Goal: Task Accomplishment & Management: Manage account settings

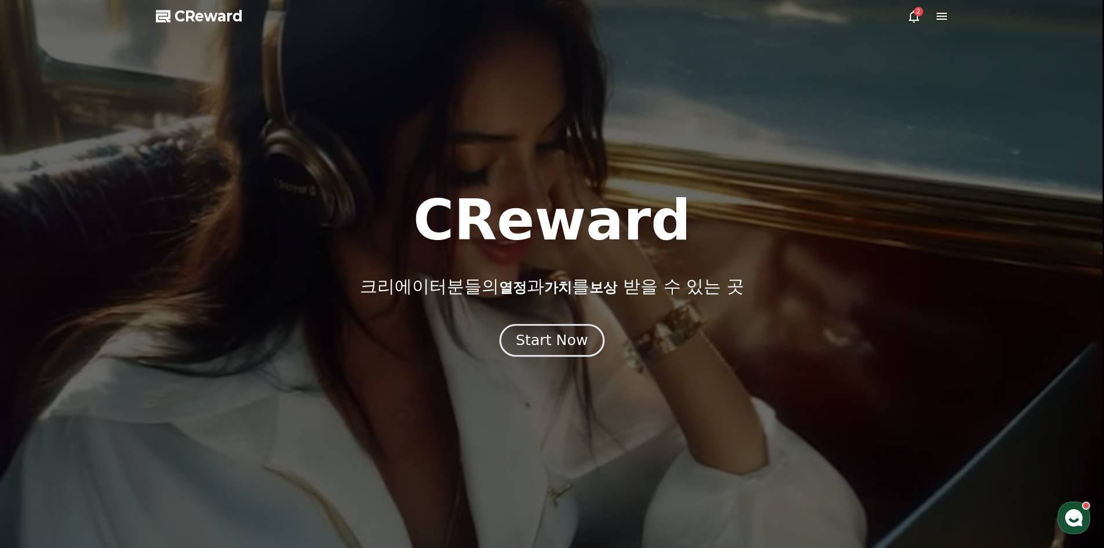
drag, startPoint x: 583, startPoint y: 322, endPoint x: 574, endPoint y: 338, distance: 18.9
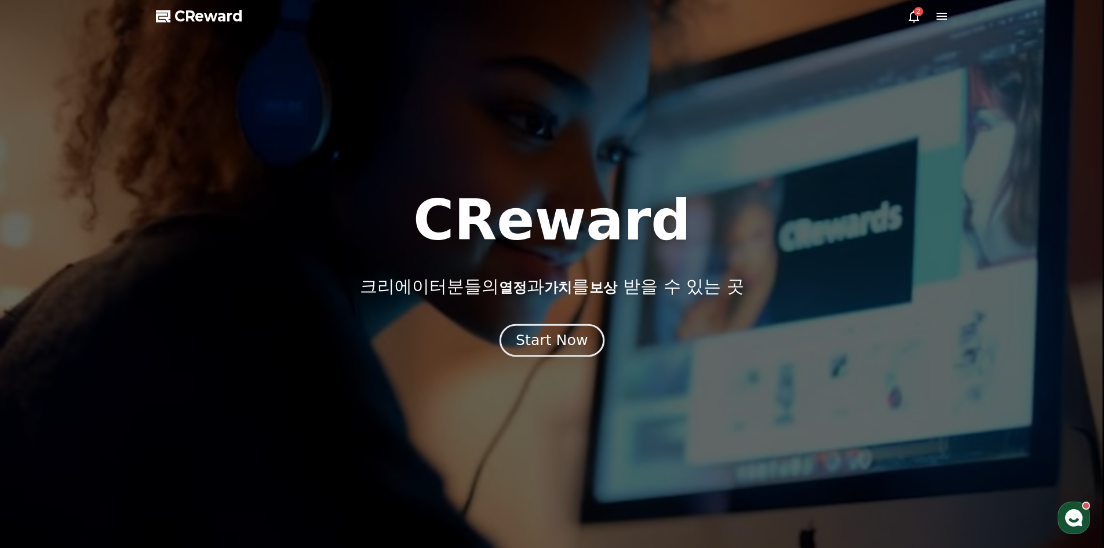
click at [583, 322] on div "CReward 크리에이터분들의 열정 과 가치 를 보상 받을 수 있는 곳 Start Now" at bounding box center [552, 273] width 1104 height 163
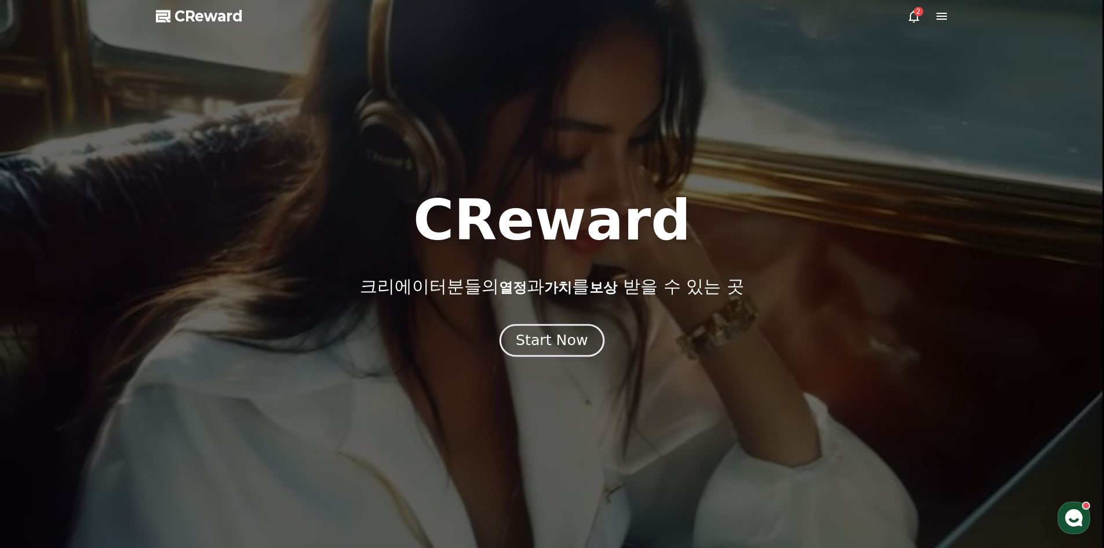
click at [574, 338] on div "Start Now" at bounding box center [552, 340] width 72 height 20
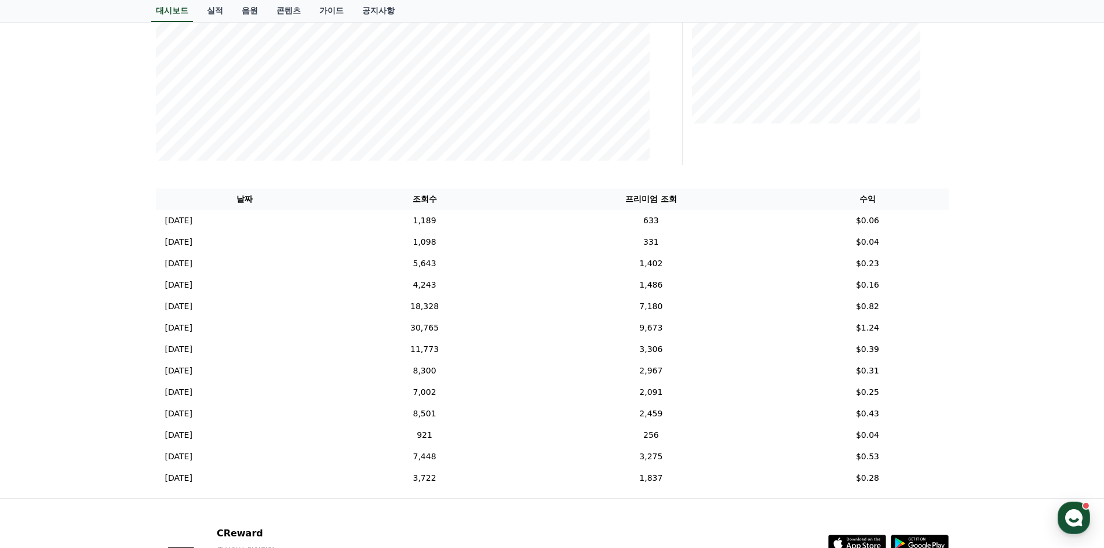
scroll to position [44, 0]
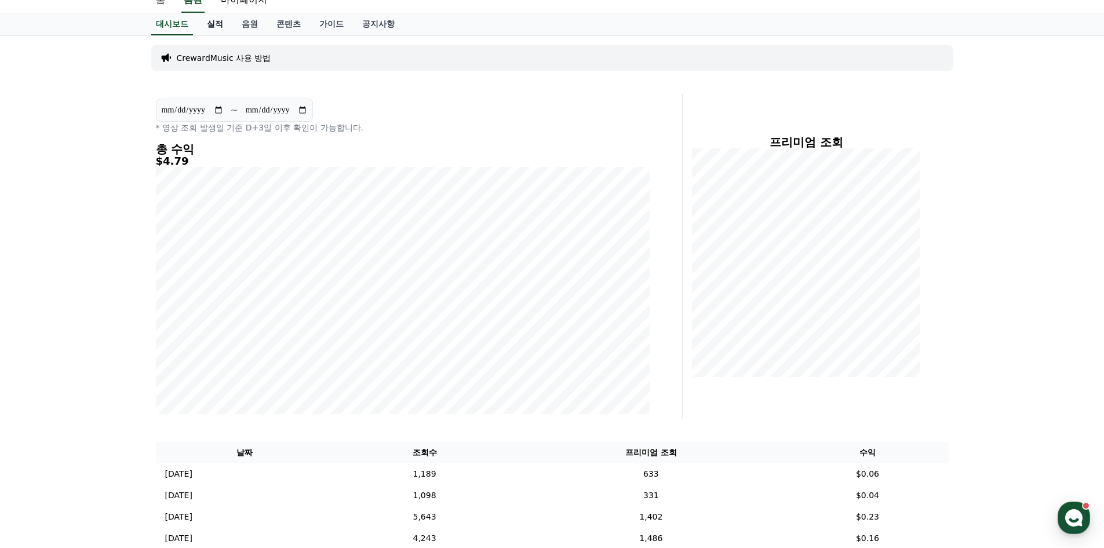
click at [213, 16] on link "실적" at bounding box center [215, 24] width 35 height 22
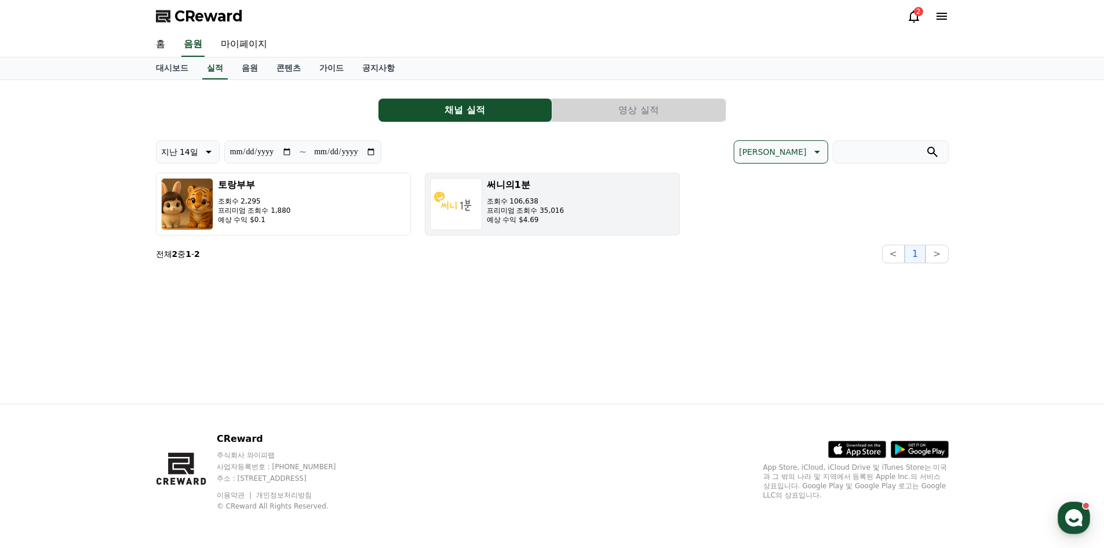
click at [491, 217] on p "예상 수익 $4.69" at bounding box center [526, 219] width 78 height 9
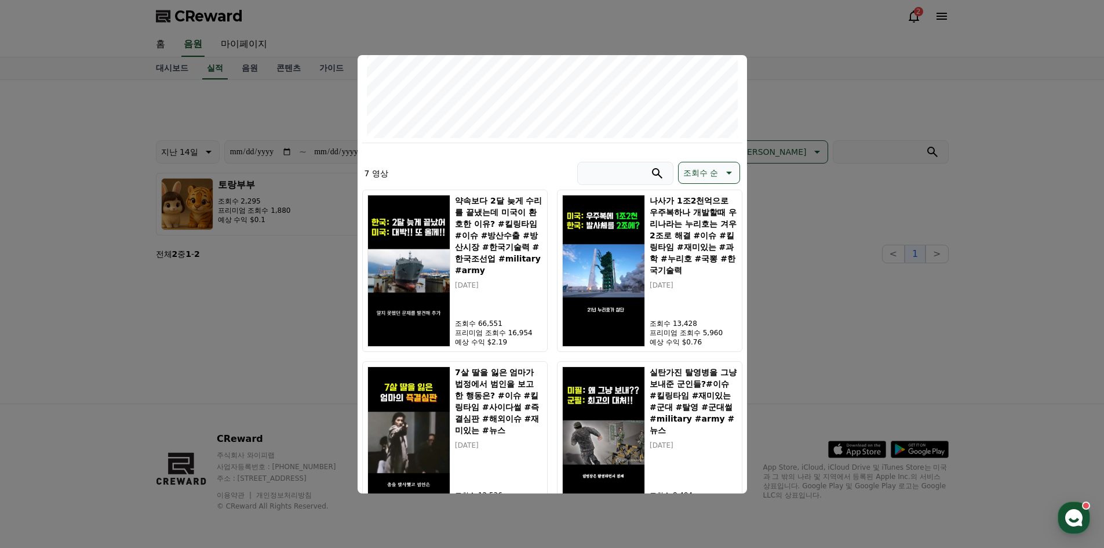
scroll to position [348, 0]
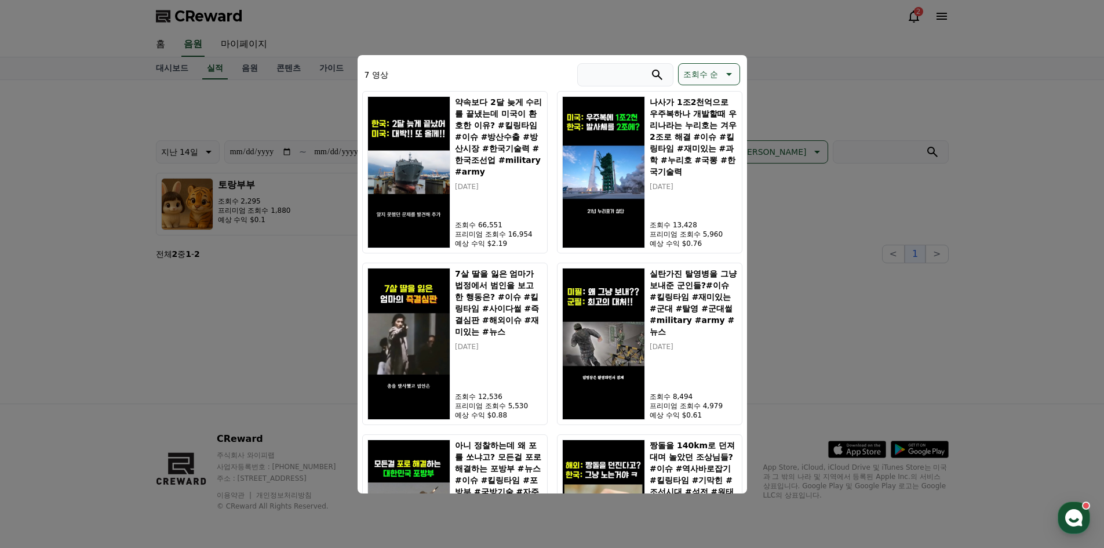
click at [752, 41] on button "close modal" at bounding box center [552, 274] width 1104 height 548
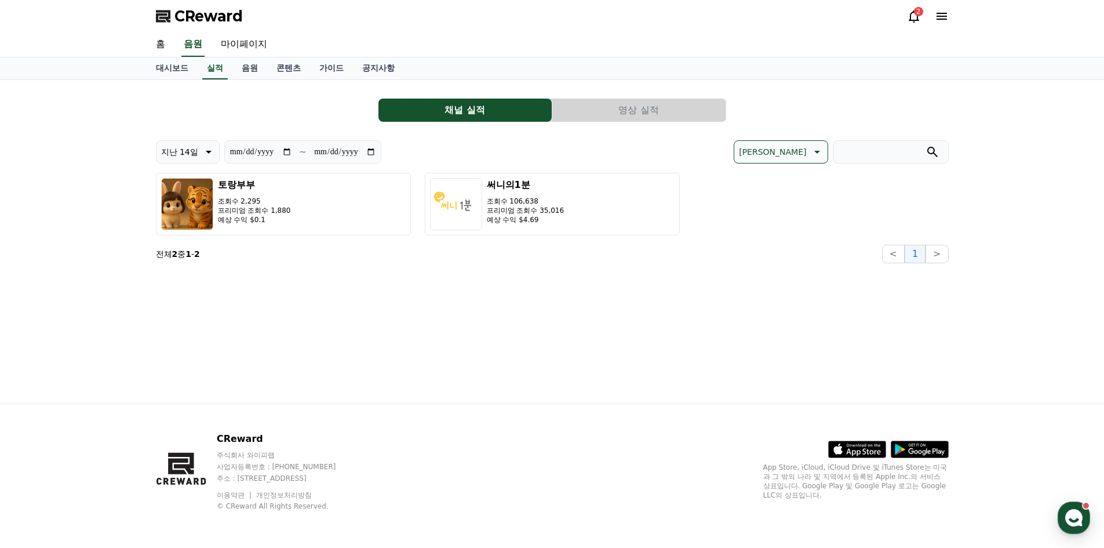
click at [601, 111] on button "영상 실적" at bounding box center [638, 110] width 173 height 23
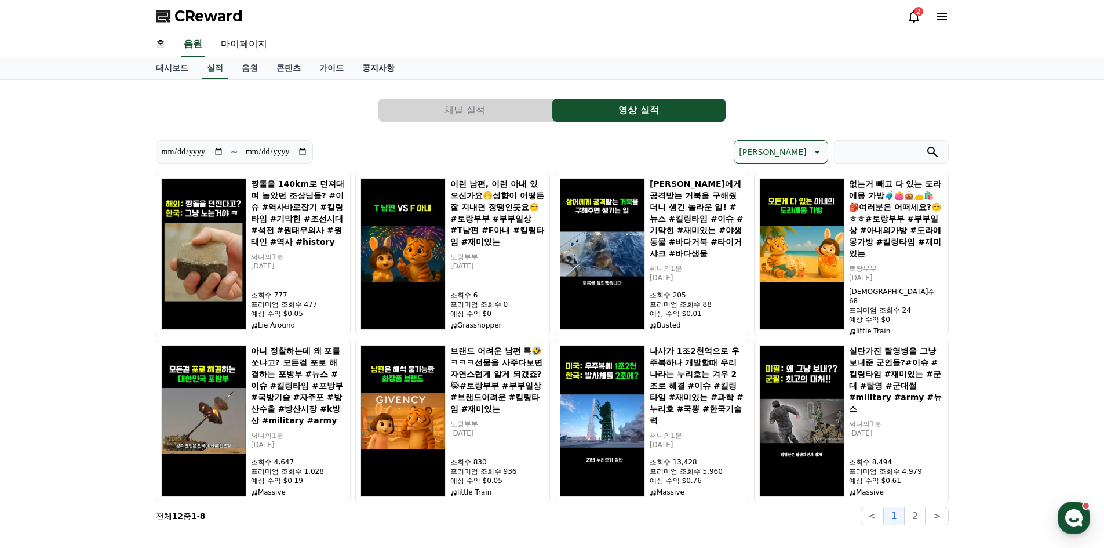
click at [371, 69] on link "공지사항" at bounding box center [378, 68] width 51 height 22
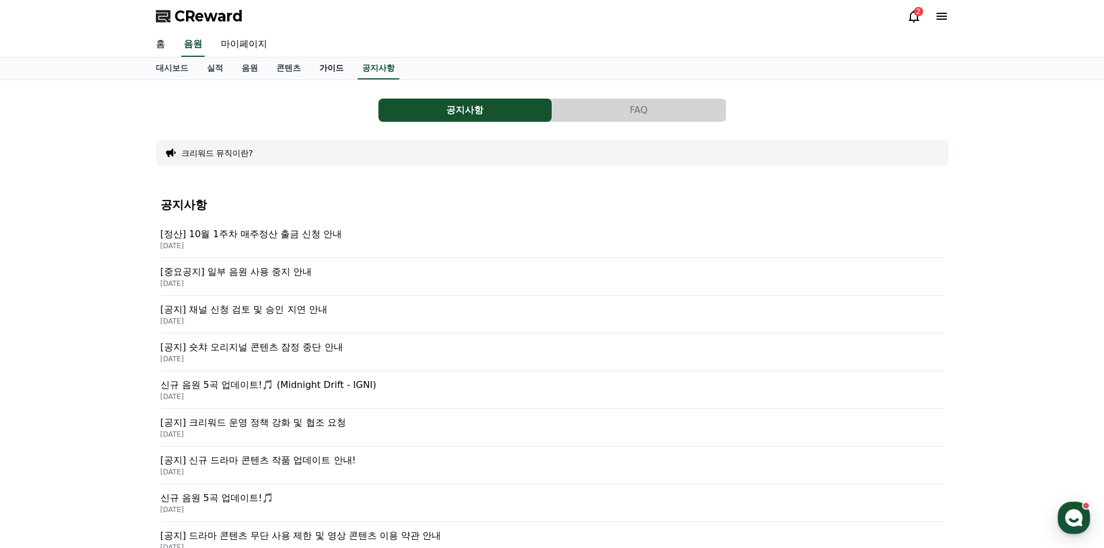
click at [324, 67] on link "가이드" at bounding box center [331, 68] width 43 height 22
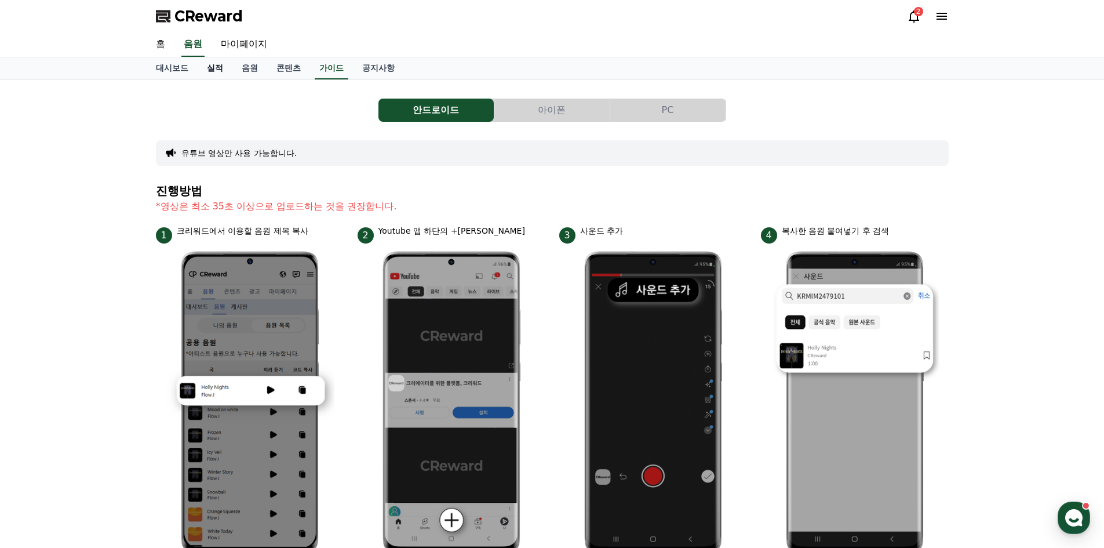
click at [213, 73] on link "실적" at bounding box center [215, 68] width 35 height 22
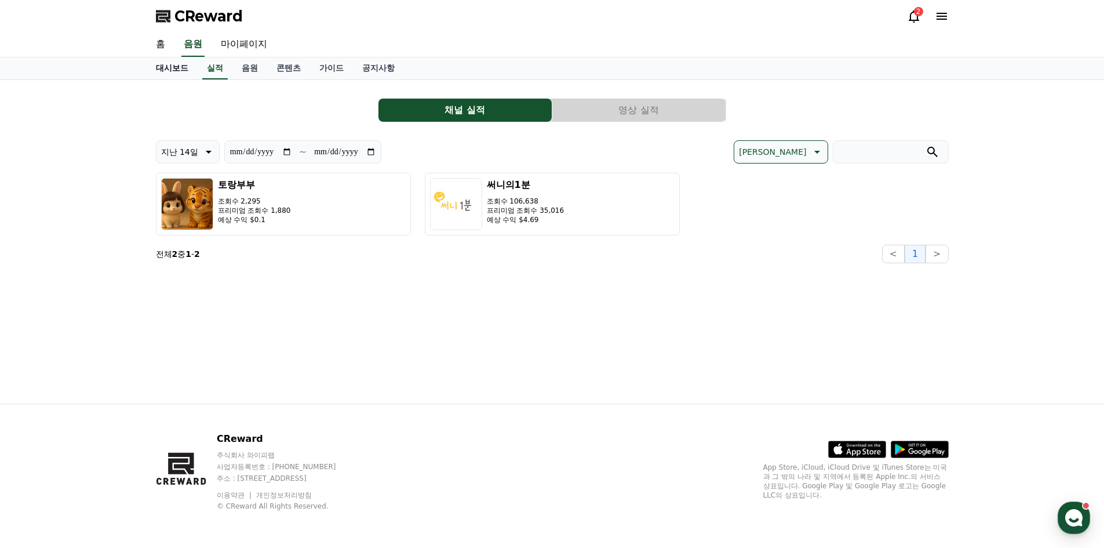
click at [172, 66] on link "대시보드" at bounding box center [172, 68] width 51 height 22
